Goal: Go to known website: Access a specific website the user already knows

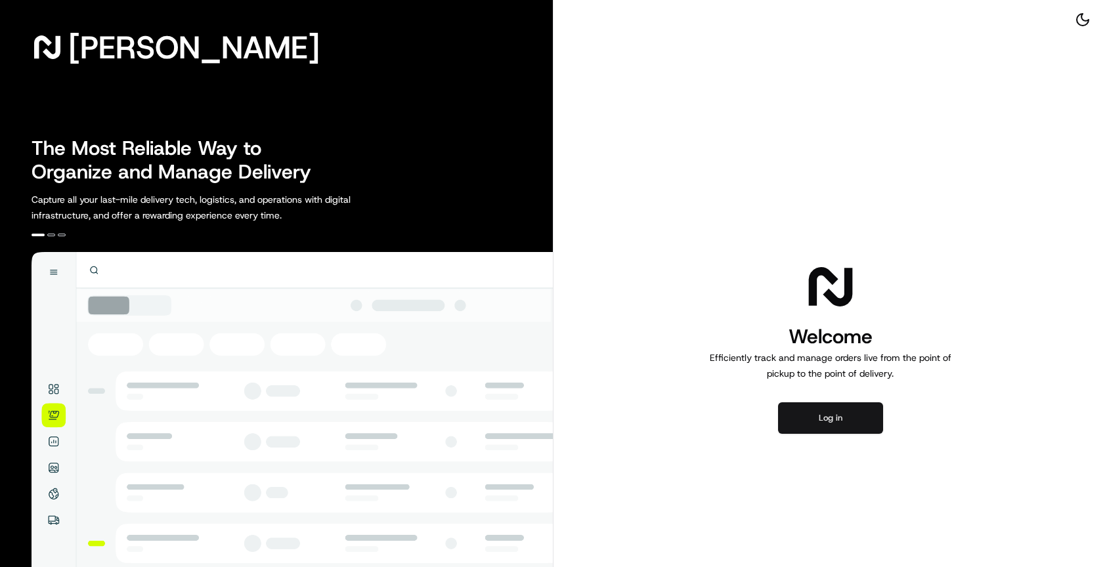
click at [823, 421] on button "Log in" at bounding box center [830, 418] width 105 height 32
